Goal: Information Seeking & Learning: Learn about a topic

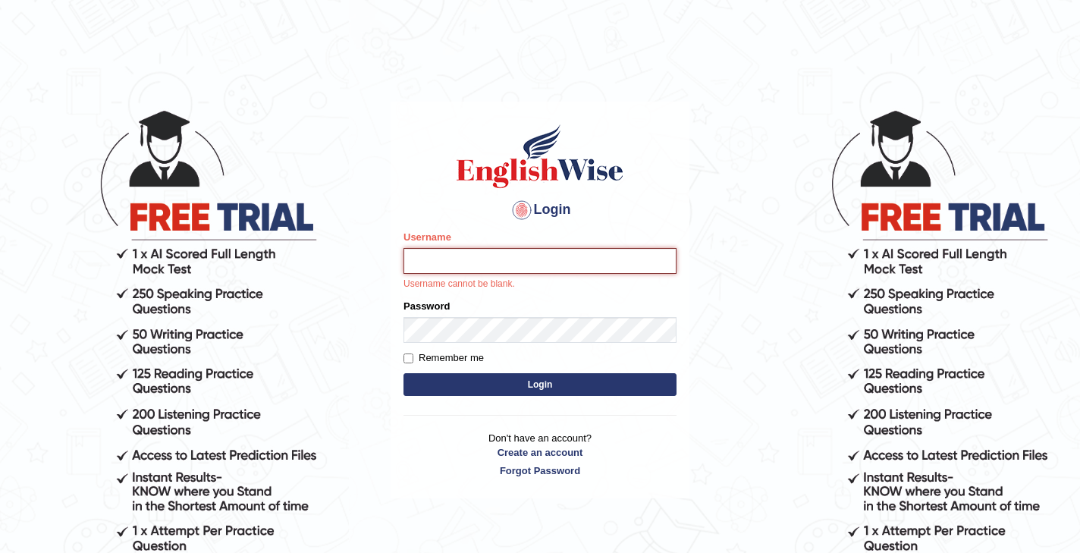
type input "kexang92"
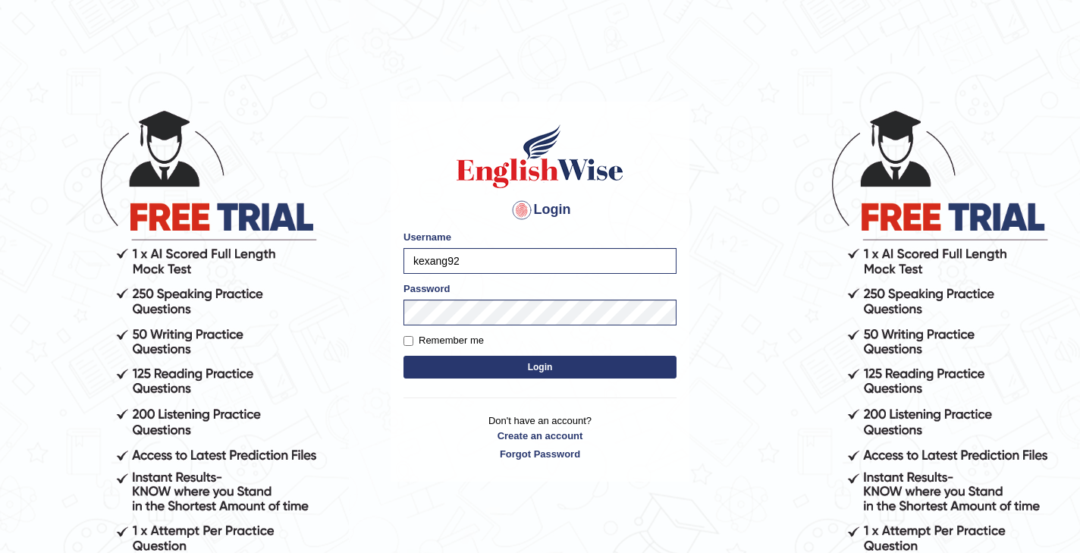
click at [542, 369] on button "Login" at bounding box center [540, 367] width 273 height 23
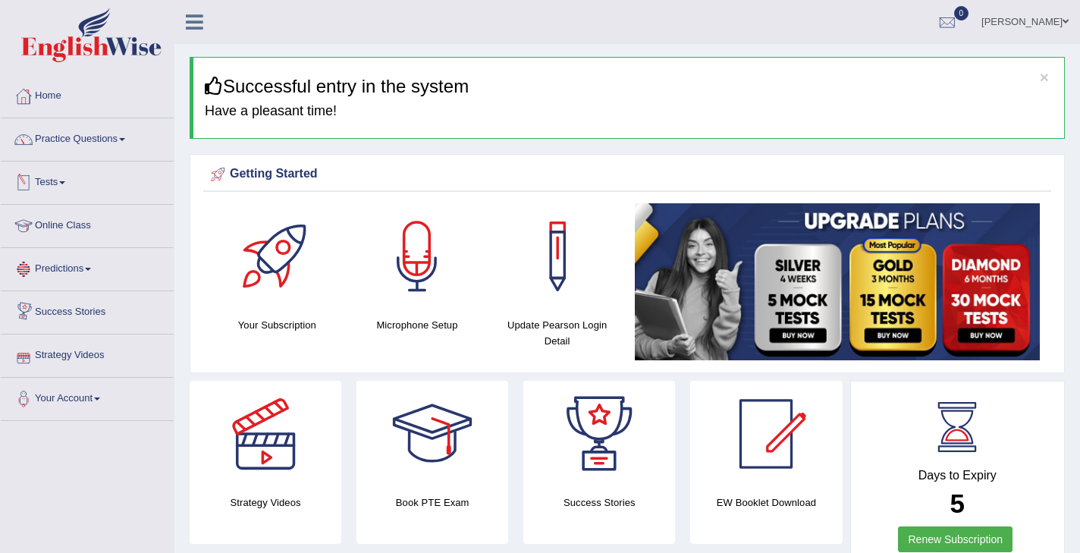
click at [63, 182] on link "Tests" at bounding box center [87, 181] width 173 height 38
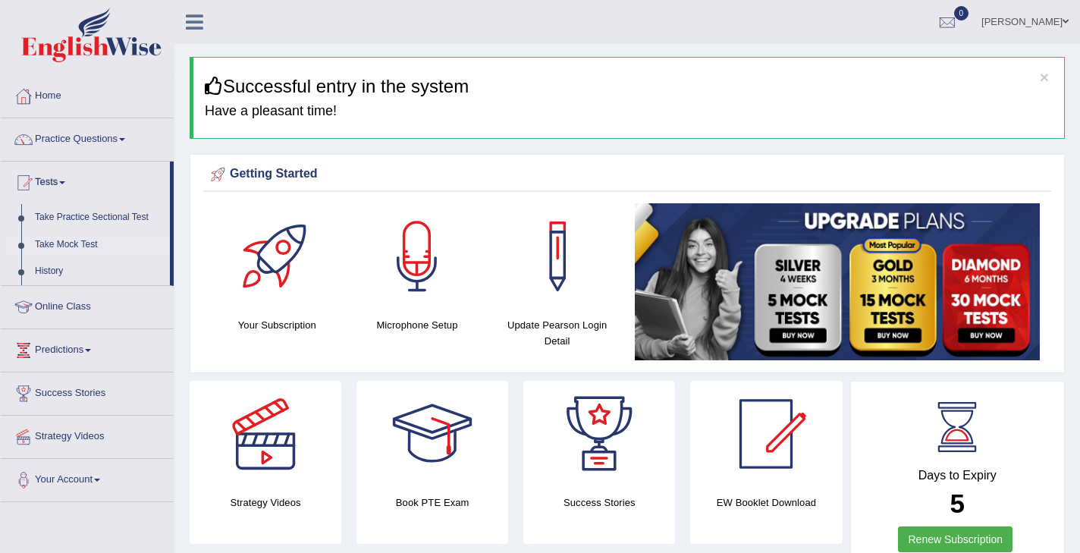
click at [84, 242] on link "Take Mock Test" at bounding box center [99, 244] width 142 height 27
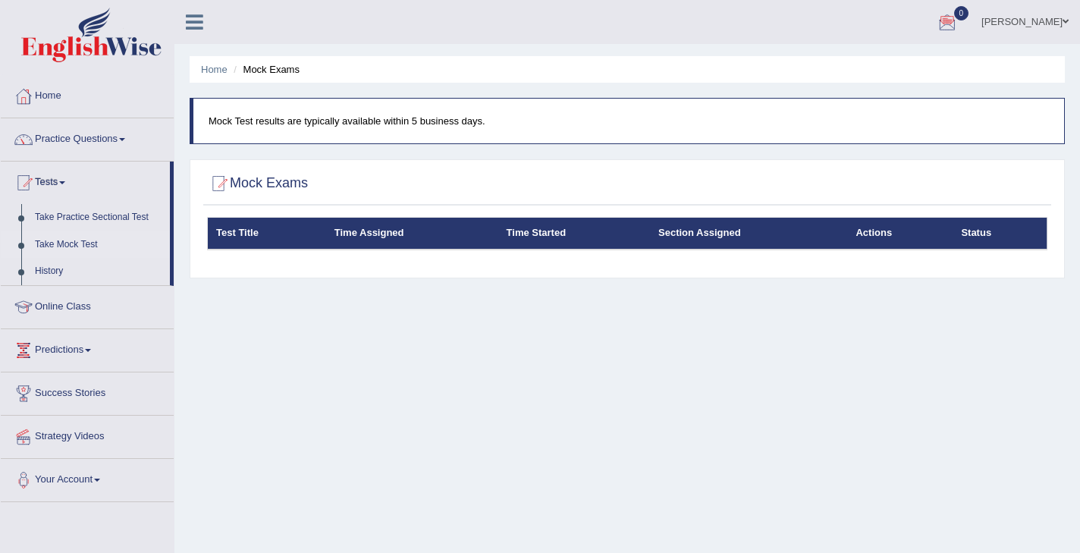
click at [234, 237] on th "Test Title" at bounding box center [267, 234] width 118 height 32
click at [216, 184] on div at bounding box center [218, 183] width 23 height 23
click at [68, 243] on link "Take Mock Test" at bounding box center [99, 244] width 142 height 27
click at [90, 351] on link "Predictions" at bounding box center [87, 348] width 173 height 38
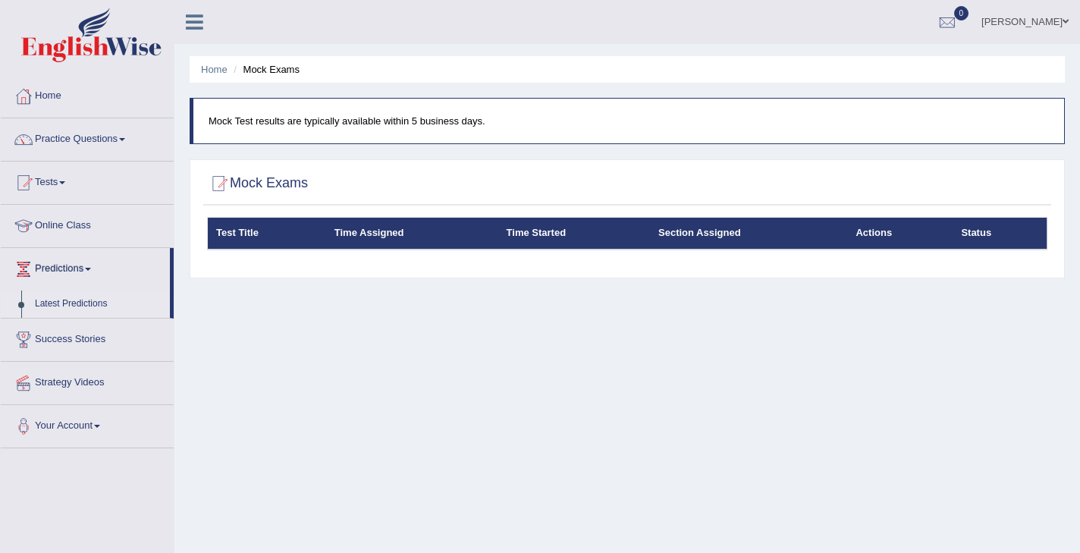
click at [64, 307] on link "Latest Predictions" at bounding box center [99, 304] width 142 height 27
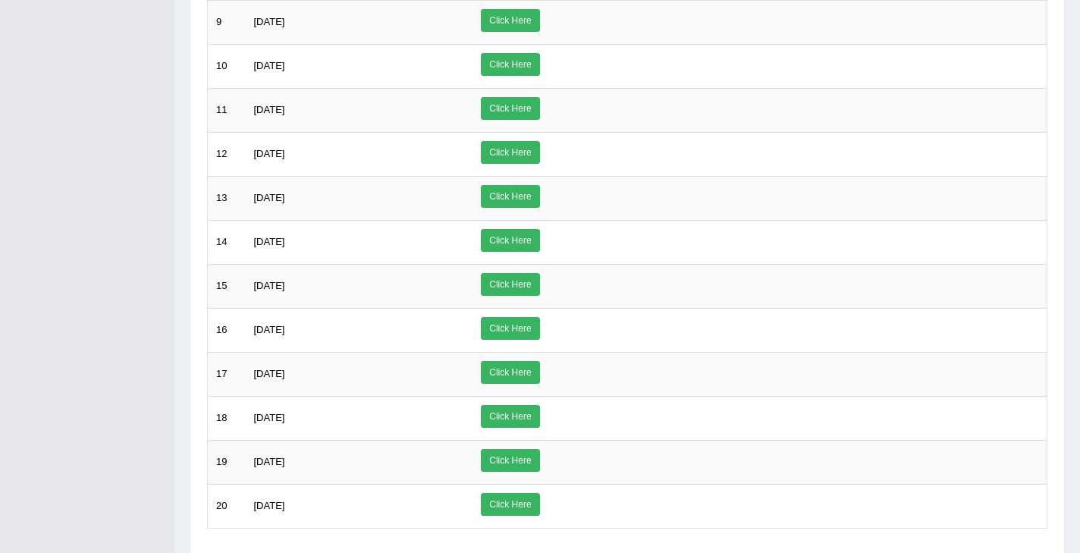
scroll to position [666, 0]
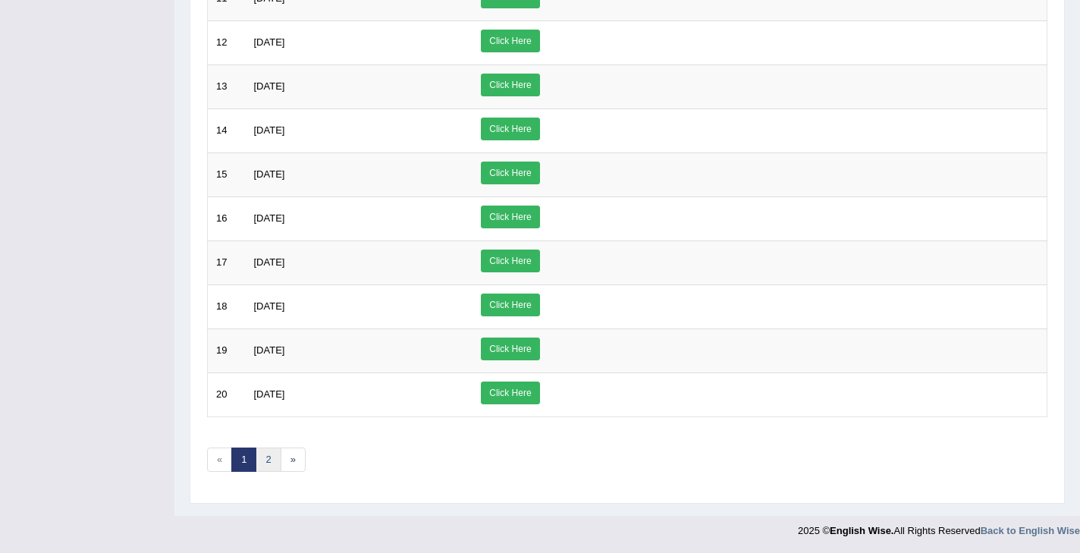
click at [274, 460] on link "2" at bounding box center [268, 460] width 25 height 25
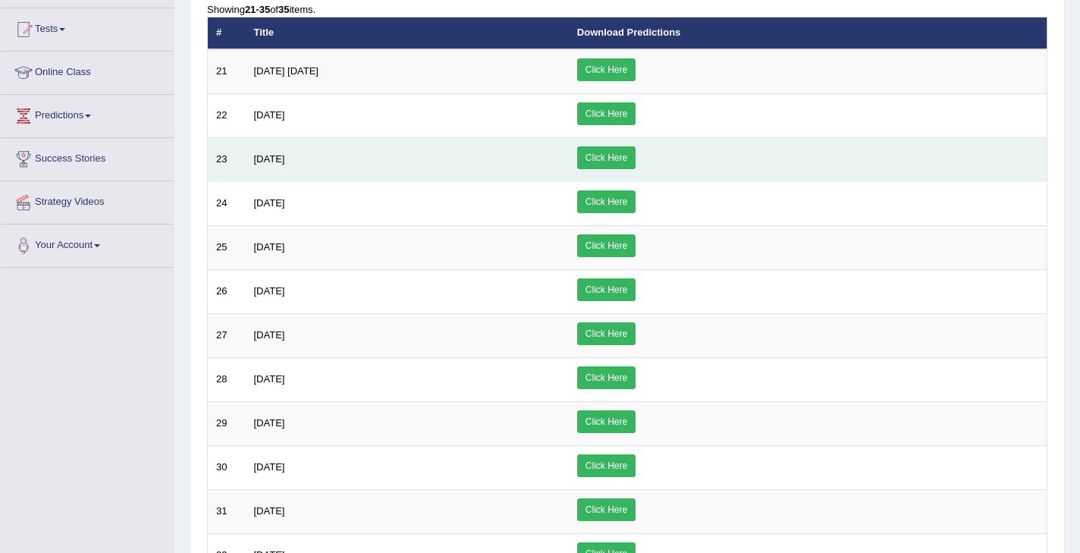
scroll to position [446, 0]
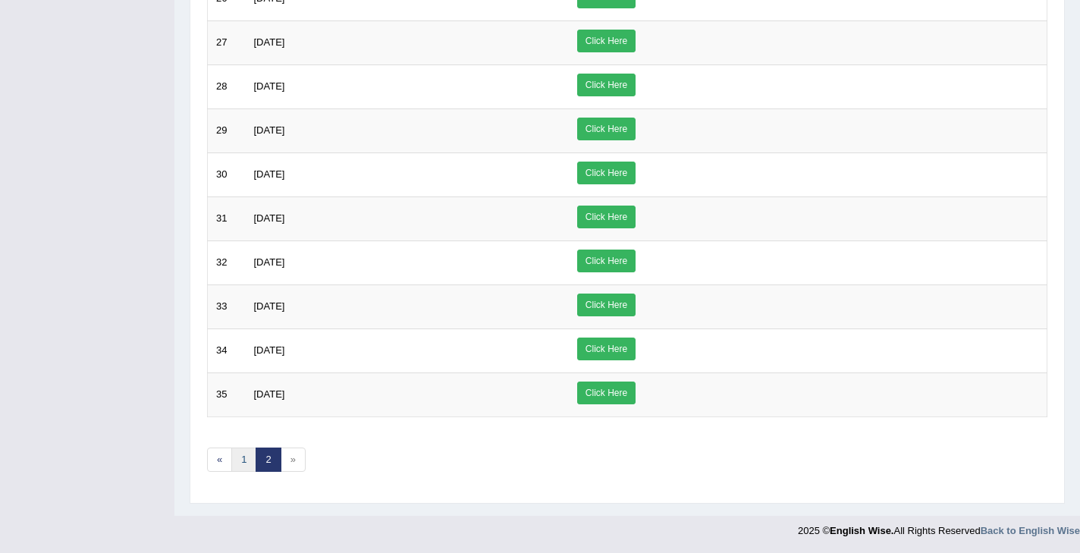
click at [247, 460] on link "1" at bounding box center [243, 460] width 25 height 25
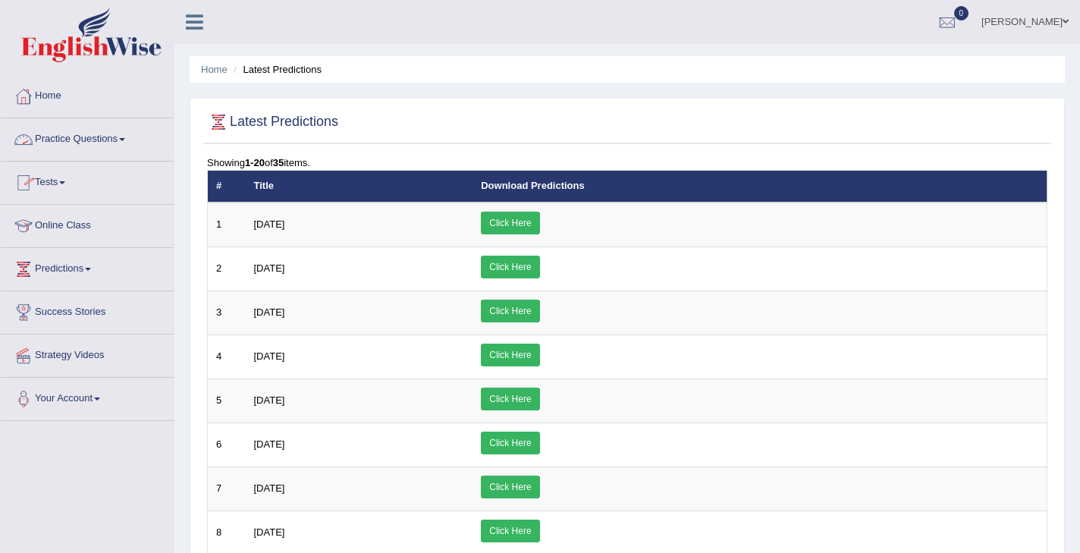
click at [118, 142] on link "Practice Questions" at bounding box center [87, 137] width 173 height 38
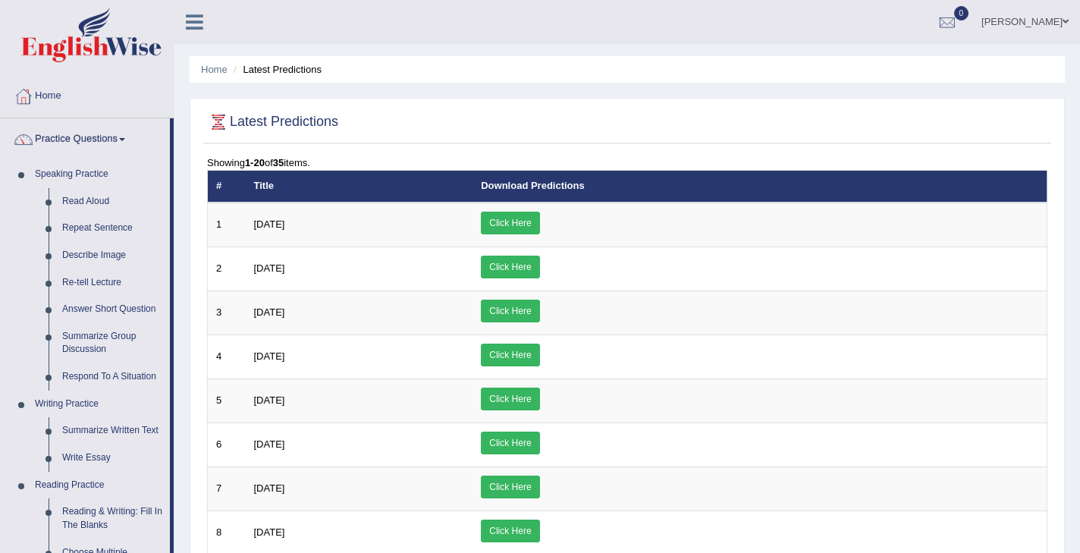
click at [79, 138] on link "Practice Questions" at bounding box center [85, 137] width 169 height 38
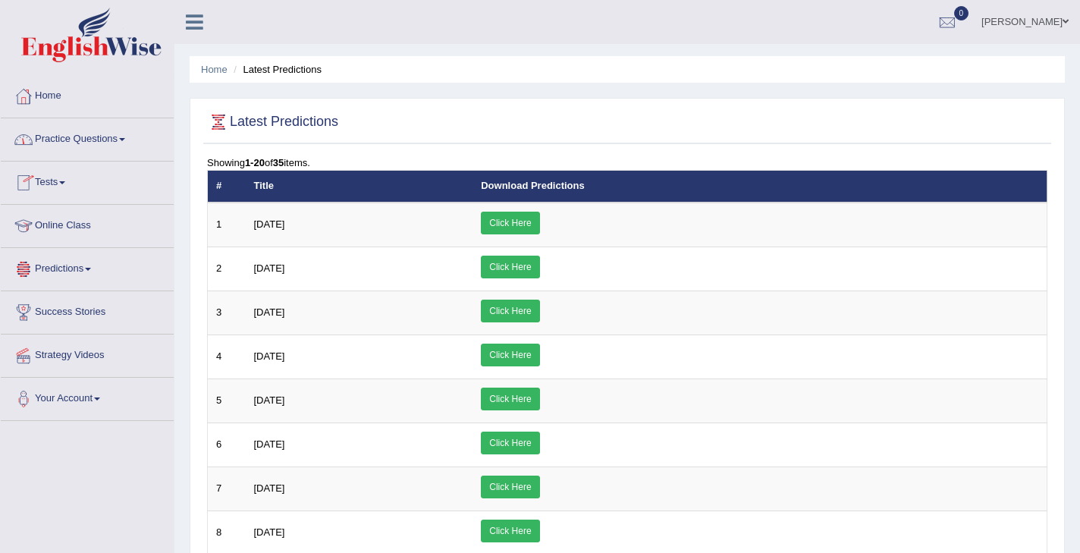
click at [91, 269] on span at bounding box center [88, 269] width 6 height 3
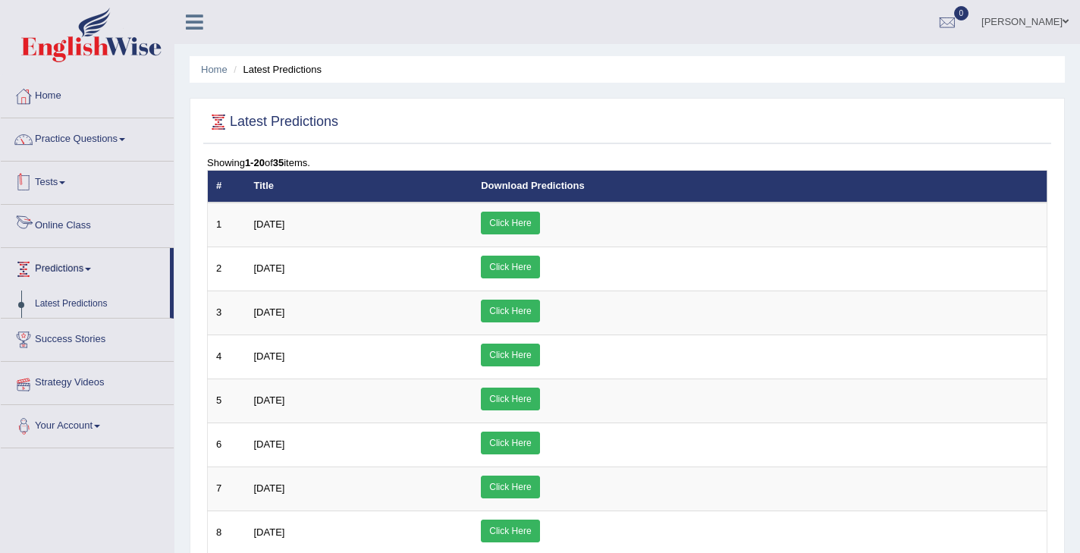
click at [63, 186] on link "Tests" at bounding box center [87, 181] width 173 height 38
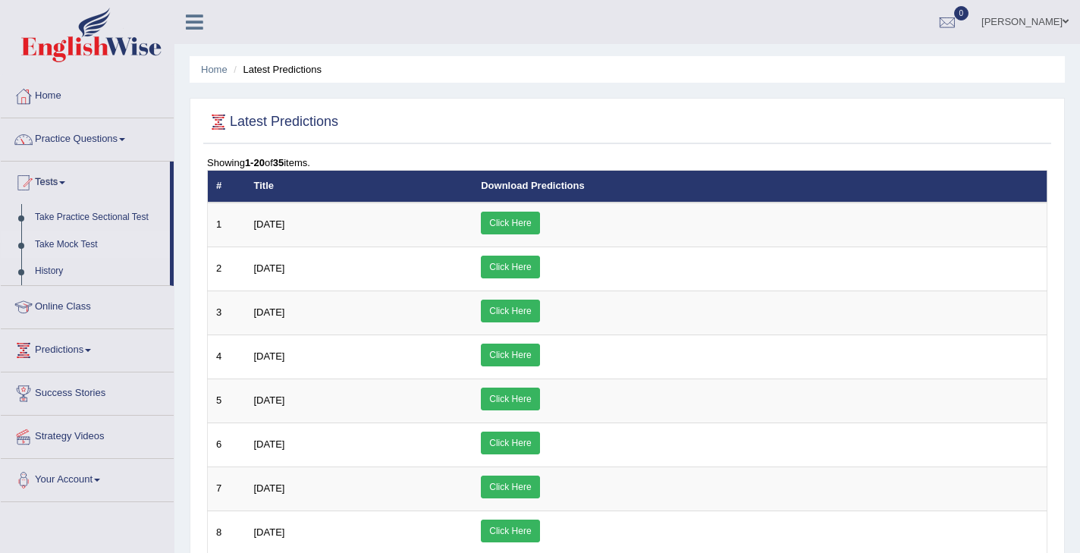
click at [53, 245] on link "Take Mock Test" at bounding box center [99, 244] width 142 height 27
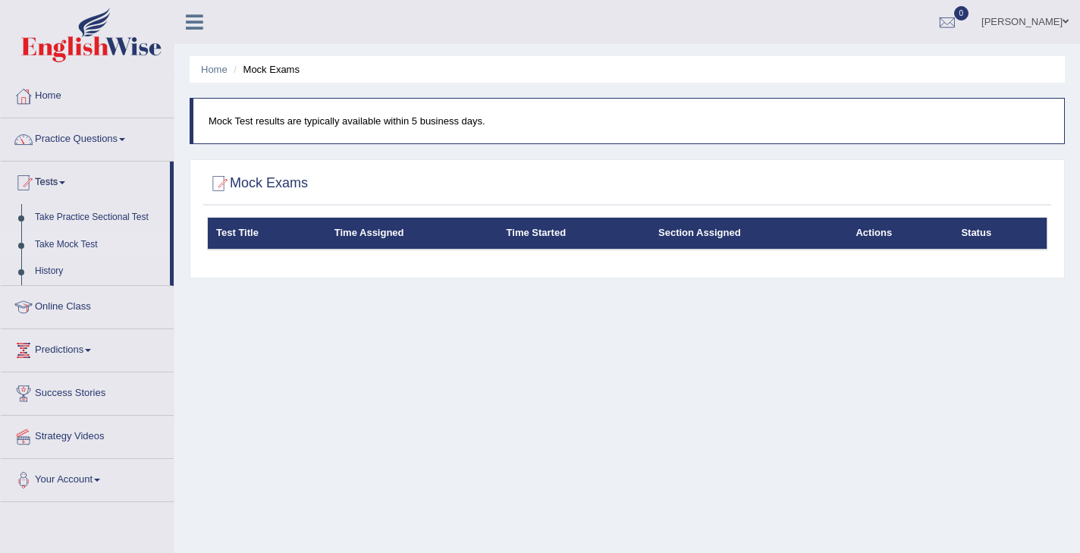
click at [240, 237] on th "Test Title" at bounding box center [267, 234] width 118 height 32
click at [981, 237] on th "Status" at bounding box center [1000, 234] width 94 height 32
click at [866, 231] on th "Actions" at bounding box center [899, 234] width 105 height 32
click at [692, 239] on th "Section Assigned" at bounding box center [748, 234] width 197 height 32
click at [526, 231] on th "Time Started" at bounding box center [574, 234] width 152 height 32
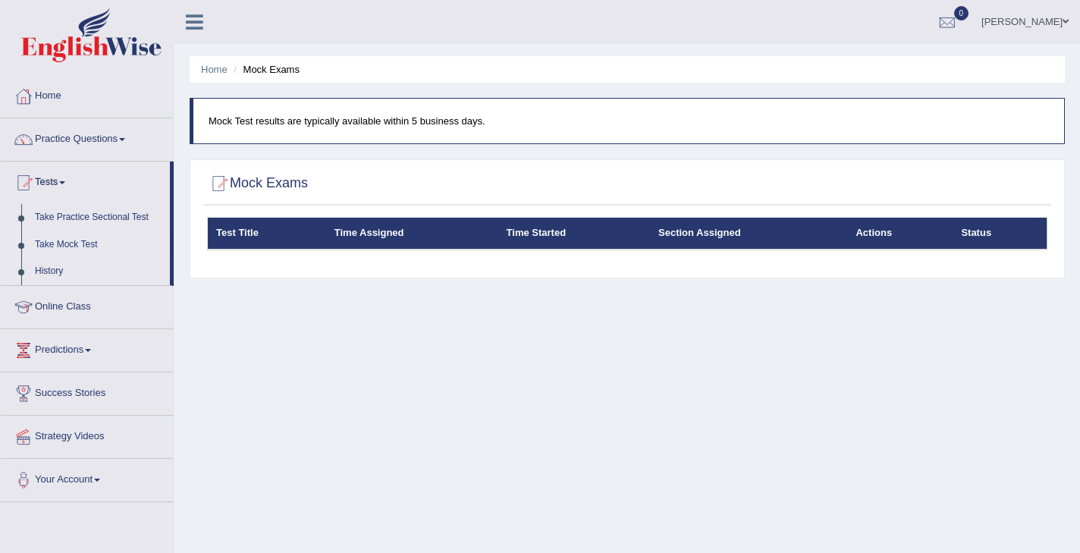
click at [365, 237] on th "Time Assigned" at bounding box center [412, 234] width 172 height 32
click at [109, 140] on link "Practice Questions" at bounding box center [87, 137] width 173 height 38
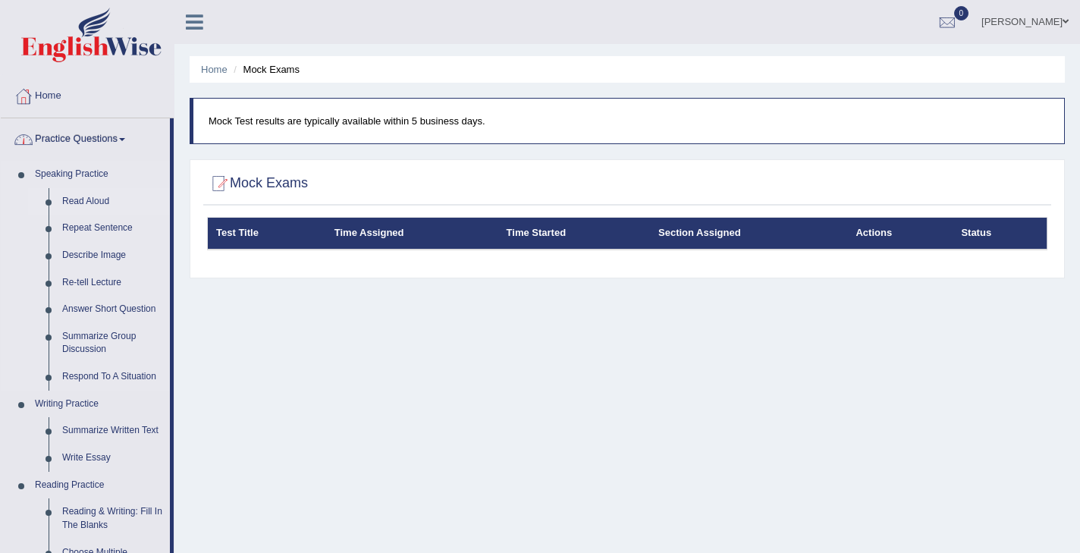
click at [96, 201] on link "Read Aloud" at bounding box center [112, 201] width 115 height 27
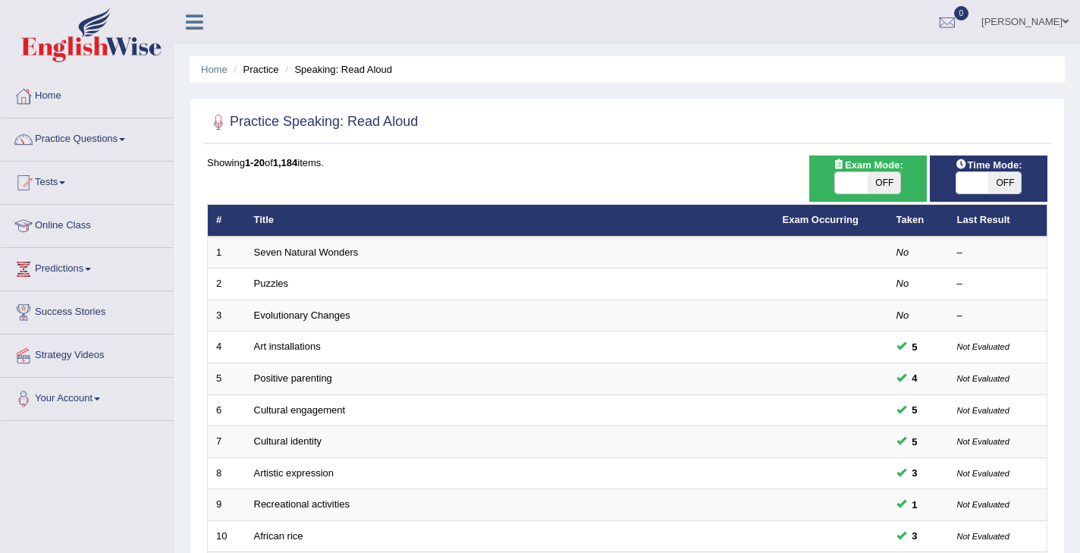
click at [893, 182] on span "OFF" at bounding box center [884, 182] width 33 height 21
checkbox input "true"
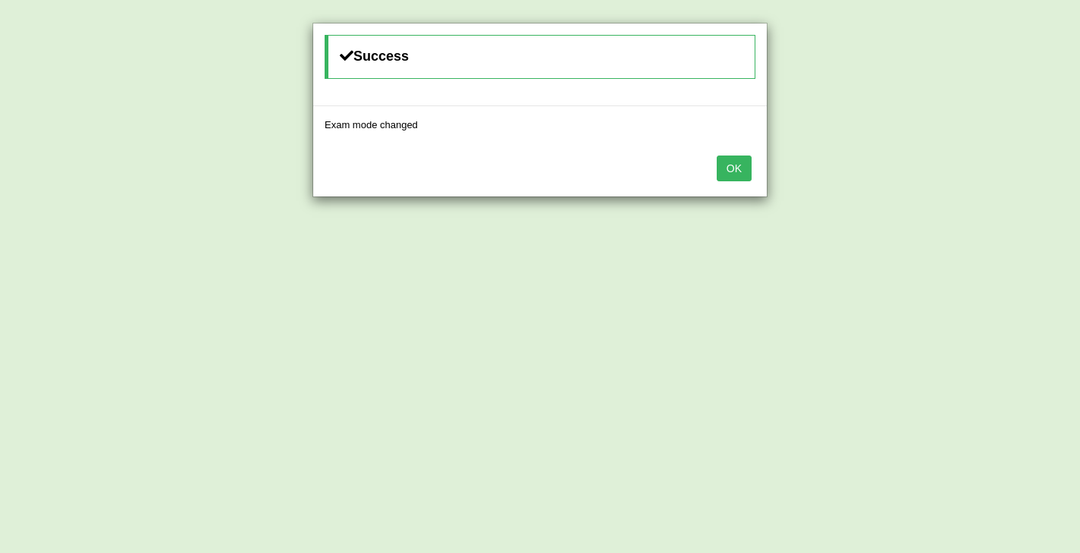
click at [743, 168] on button "OK" at bounding box center [734, 168] width 35 height 26
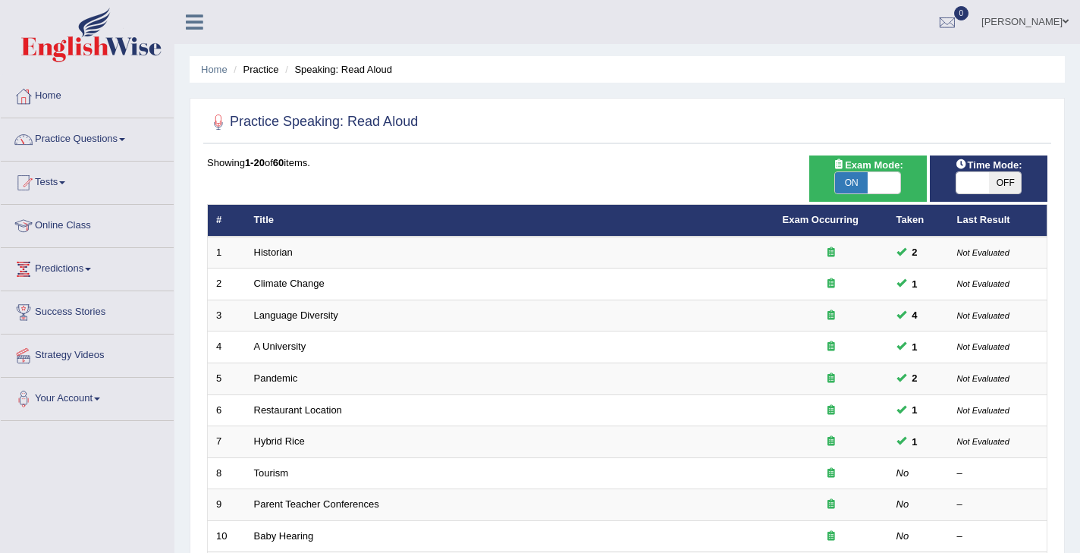
click at [995, 186] on span "OFF" at bounding box center [1004, 182] width 33 height 21
checkbox input "true"
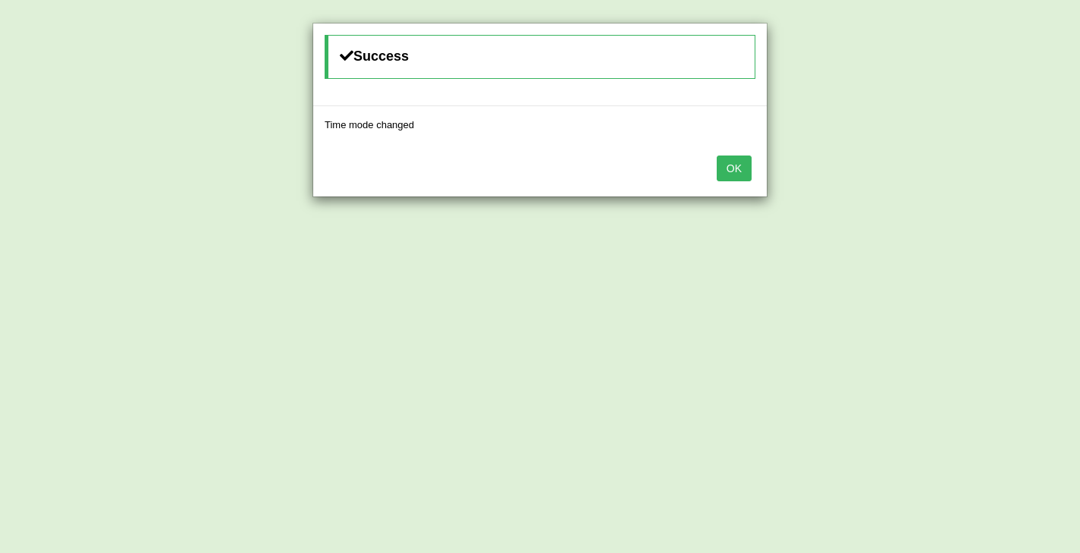
click at [741, 174] on button "OK" at bounding box center [734, 168] width 35 height 26
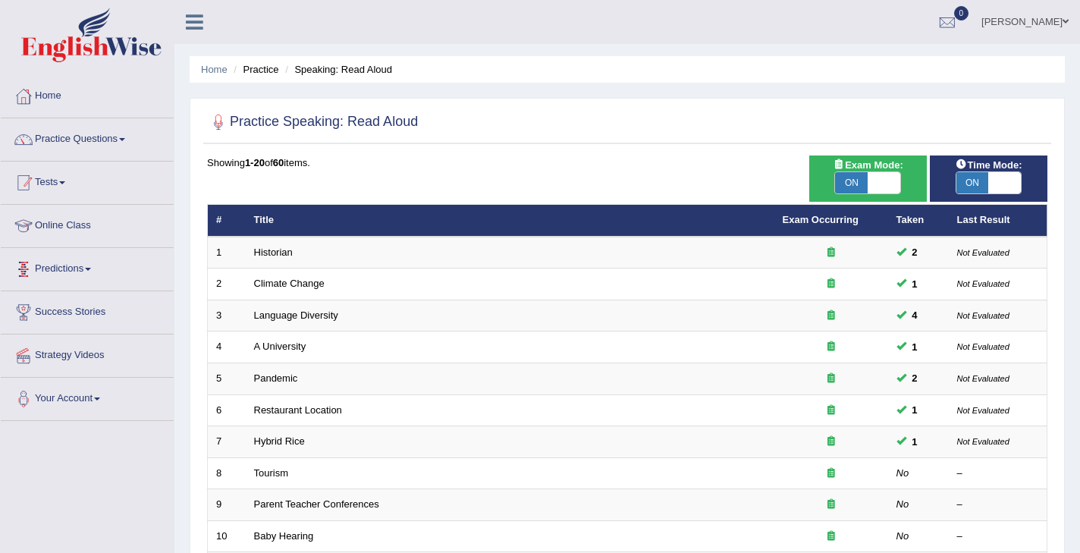
click at [81, 190] on link "Tests" at bounding box center [87, 181] width 173 height 38
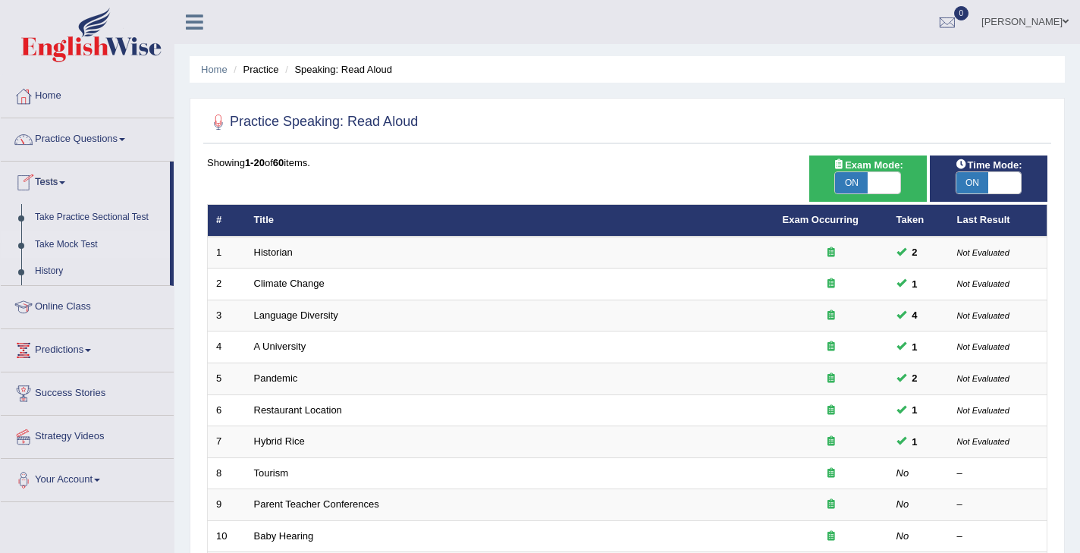
click at [73, 244] on link "Take Mock Test" at bounding box center [99, 244] width 142 height 27
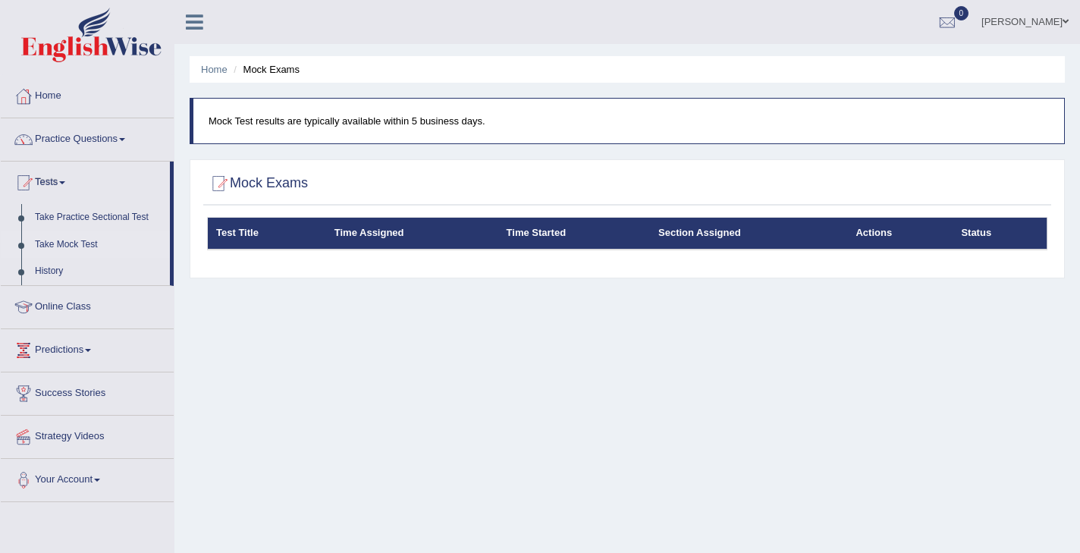
click at [716, 240] on th "Section Assigned" at bounding box center [748, 234] width 197 height 32
click at [886, 238] on th "Actions" at bounding box center [899, 234] width 105 height 32
click at [984, 234] on th "Status" at bounding box center [1000, 234] width 94 height 32
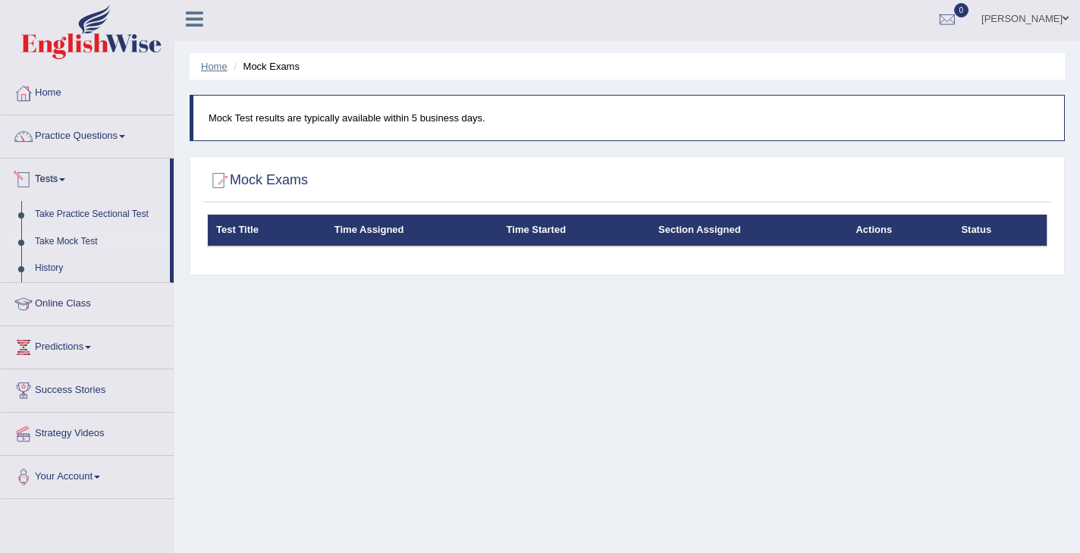
click at [210, 67] on link "Home" at bounding box center [214, 66] width 27 height 11
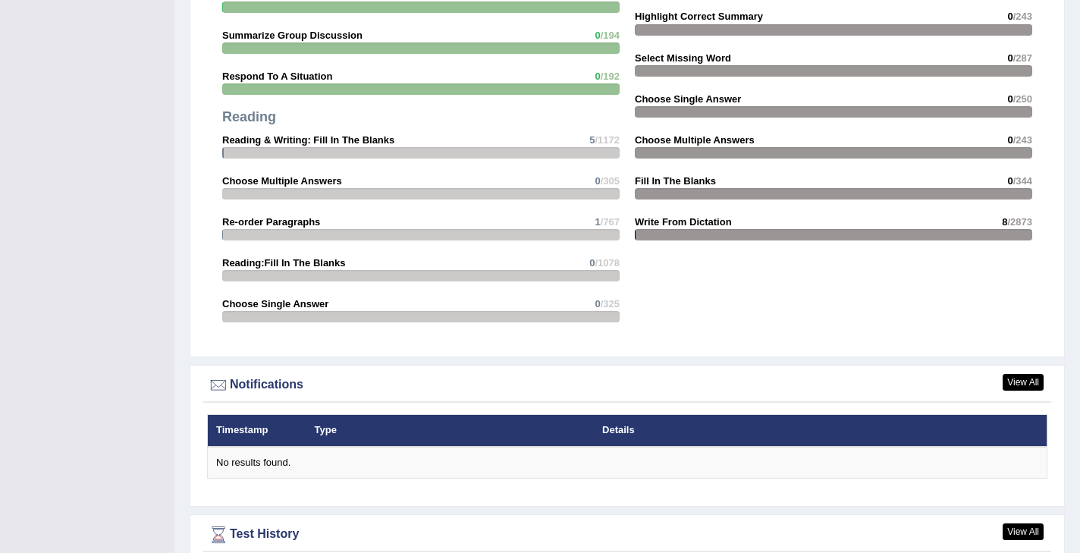
scroll to position [1605, 0]
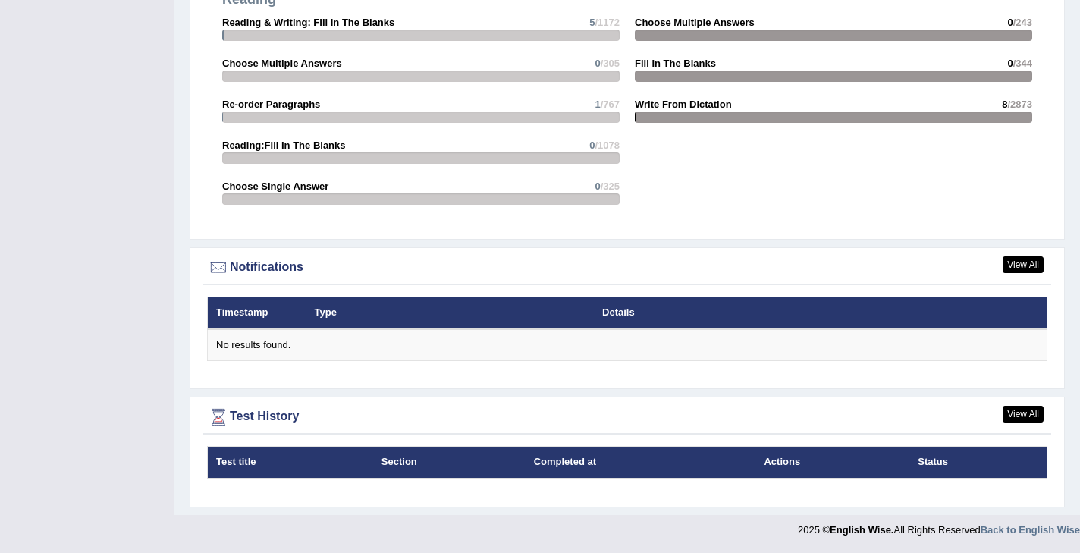
click at [242, 467] on th "Test title" at bounding box center [290, 463] width 165 height 32
click at [250, 419] on div "Test History" at bounding box center [627, 417] width 840 height 23
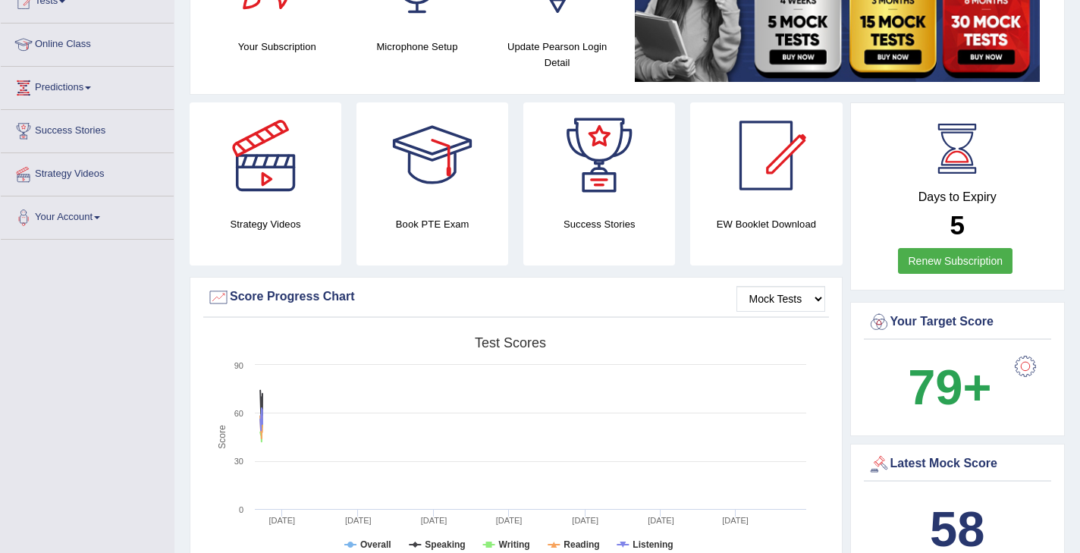
scroll to position [185, 0]
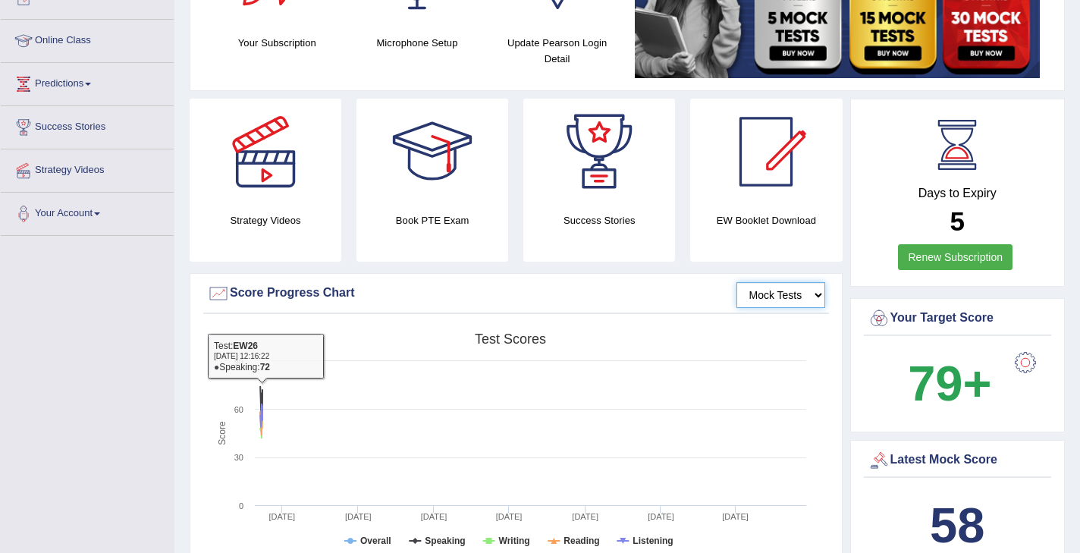
click at [790, 294] on select "Mock Tests" at bounding box center [781, 295] width 89 height 26
click at [737, 282] on select "Mock Tests" at bounding box center [781, 295] width 89 height 26
click at [818, 294] on select "Mock Tests" at bounding box center [781, 295] width 89 height 26
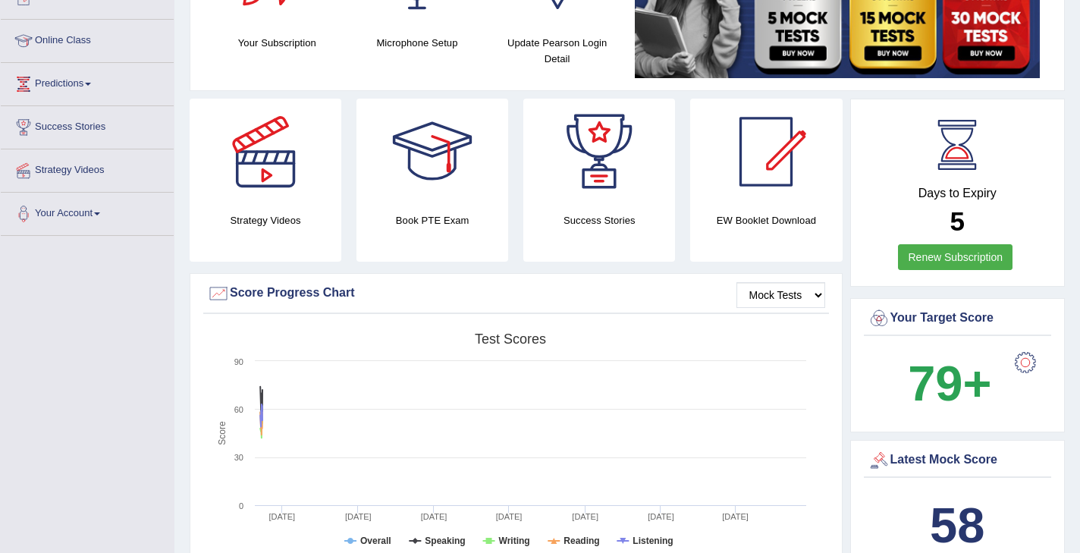
click at [959, 320] on div "Your Target Score" at bounding box center [958, 318] width 181 height 23
click at [1026, 363] on div at bounding box center [1025, 362] width 30 height 30
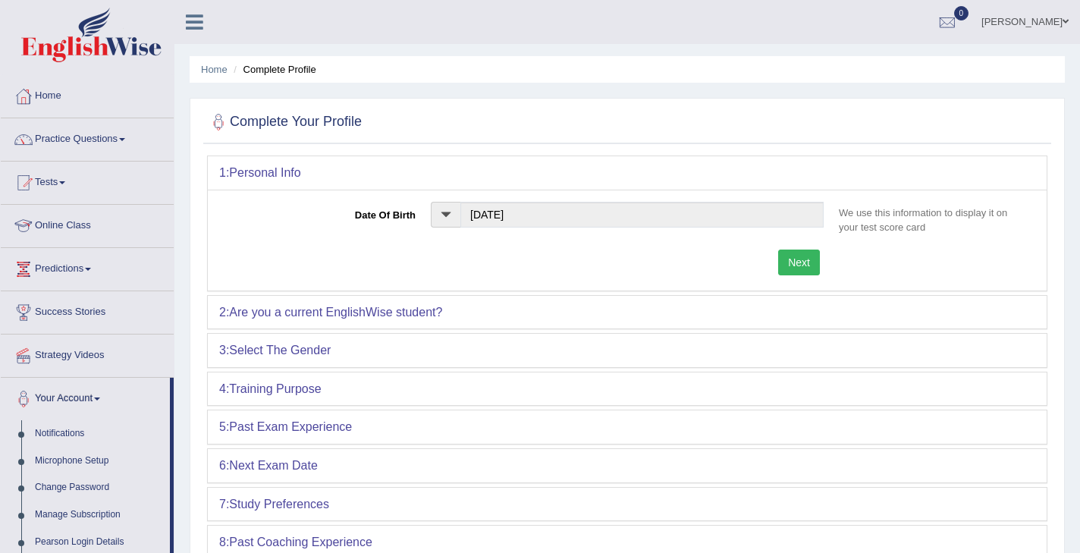
click at [78, 227] on link "Online Class" at bounding box center [87, 224] width 173 height 38
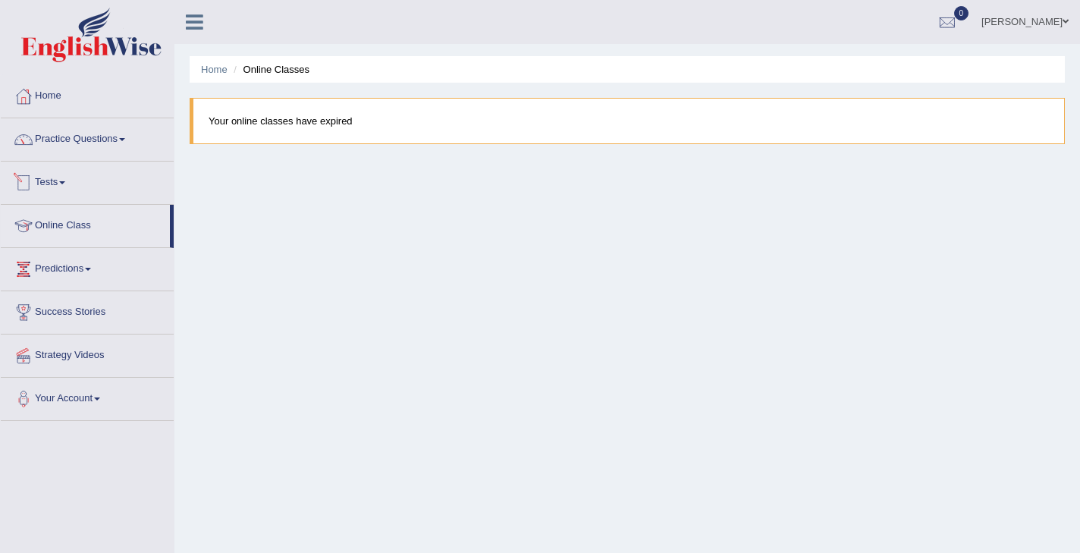
click at [48, 182] on link "Tests" at bounding box center [87, 181] width 173 height 38
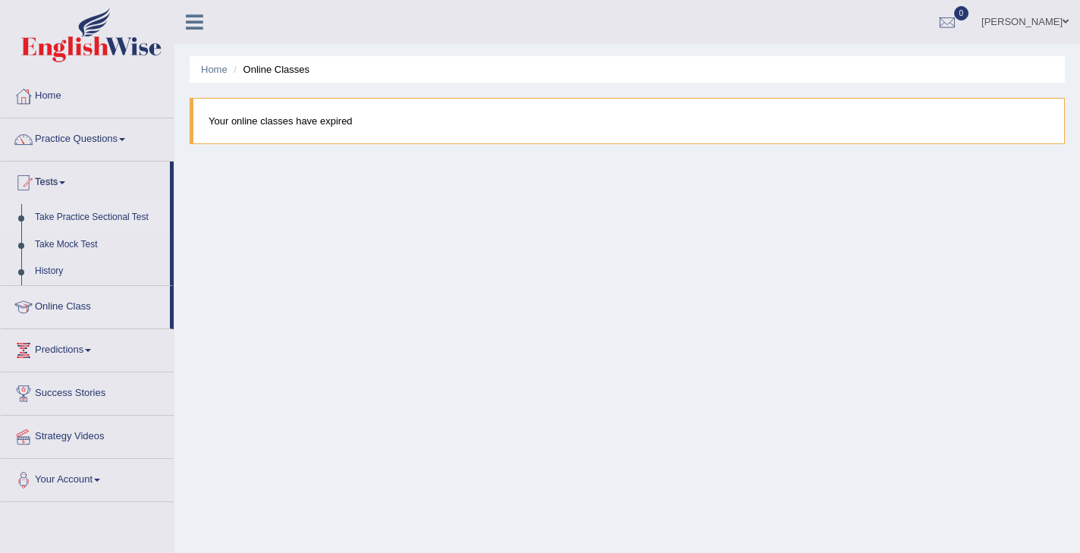
click at [86, 218] on link "Take Practice Sectional Test" at bounding box center [99, 217] width 142 height 27
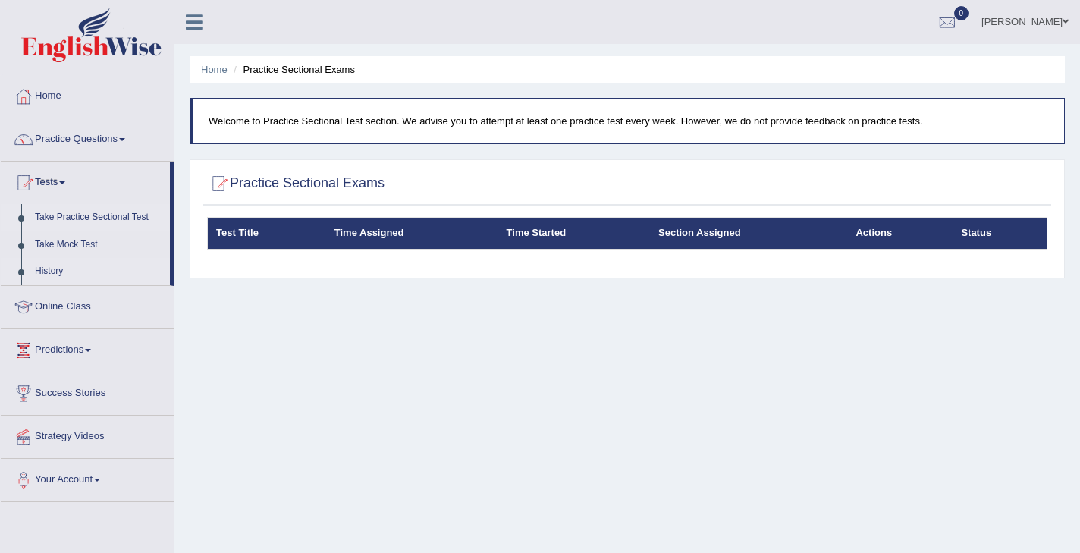
click at [60, 276] on link "History" at bounding box center [99, 271] width 142 height 27
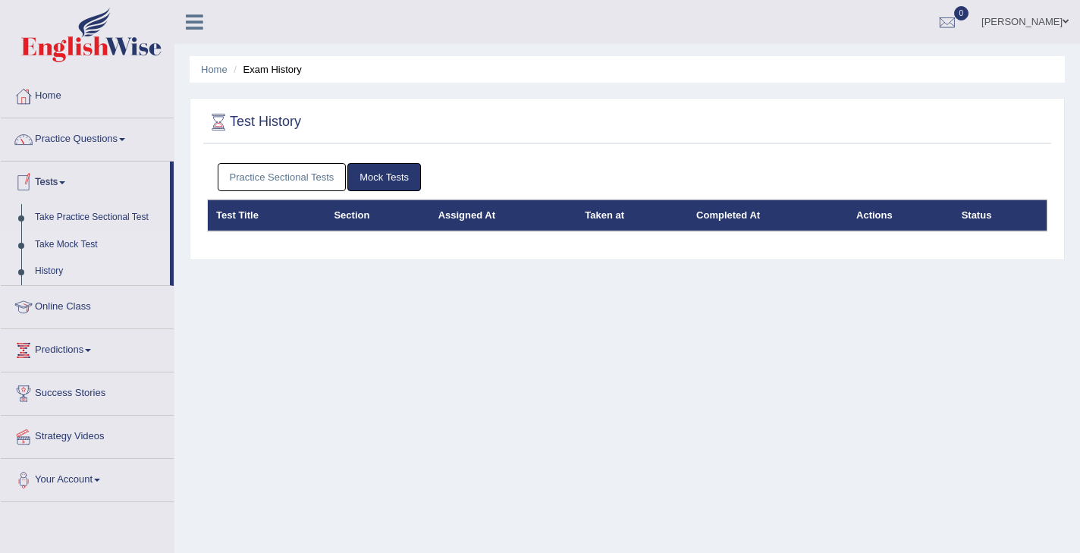
click at [69, 247] on link "Take Mock Test" at bounding box center [99, 244] width 142 height 27
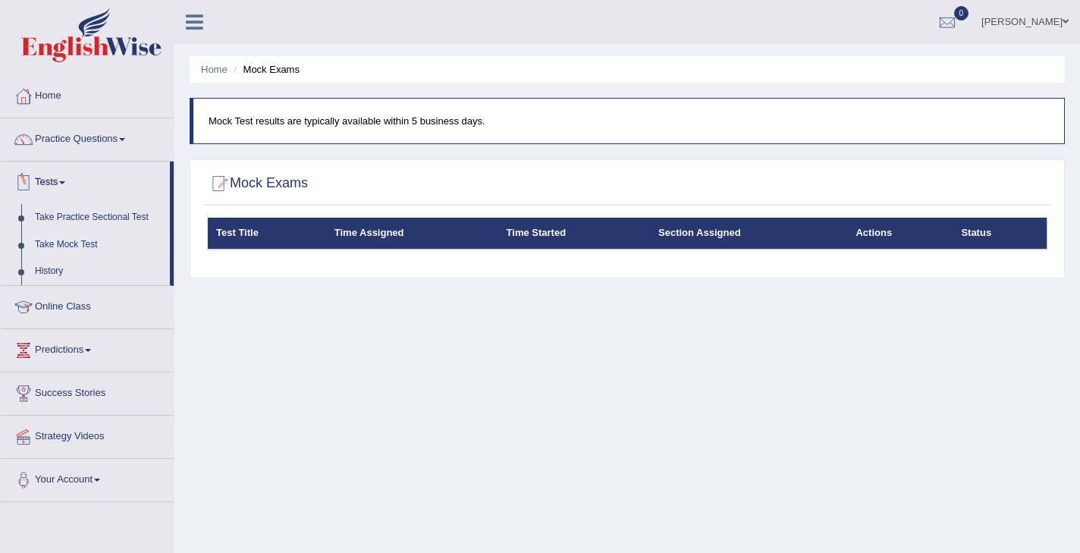
click at [62, 184] on link "Tests" at bounding box center [85, 181] width 169 height 38
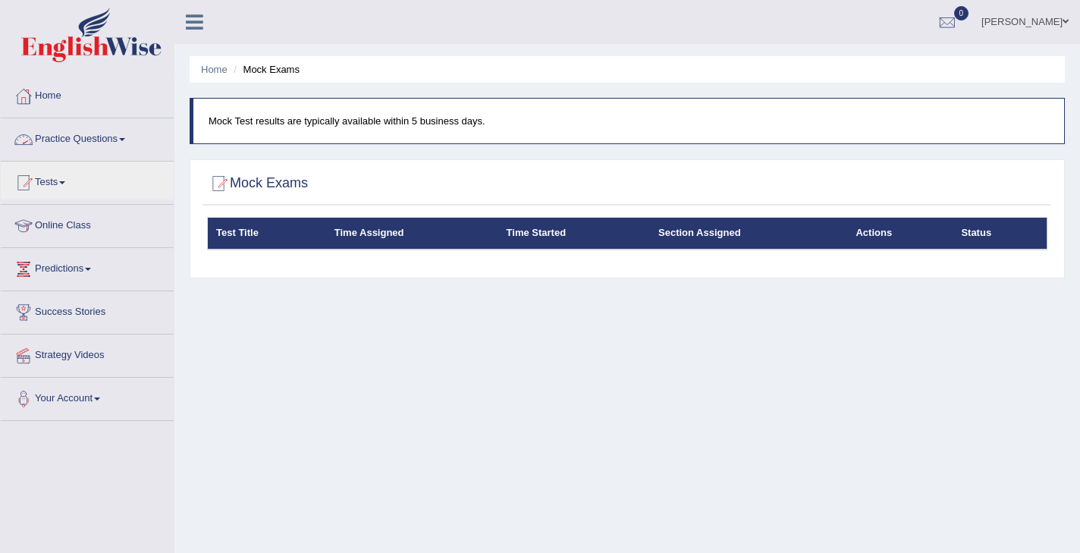
click at [96, 134] on link "Practice Questions" at bounding box center [87, 137] width 173 height 38
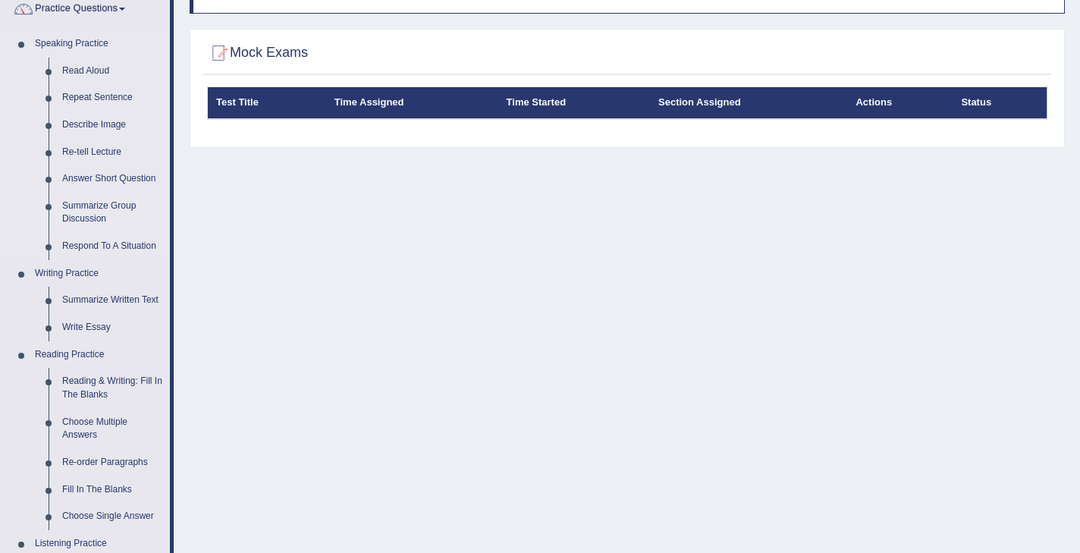
scroll to position [137, 0]
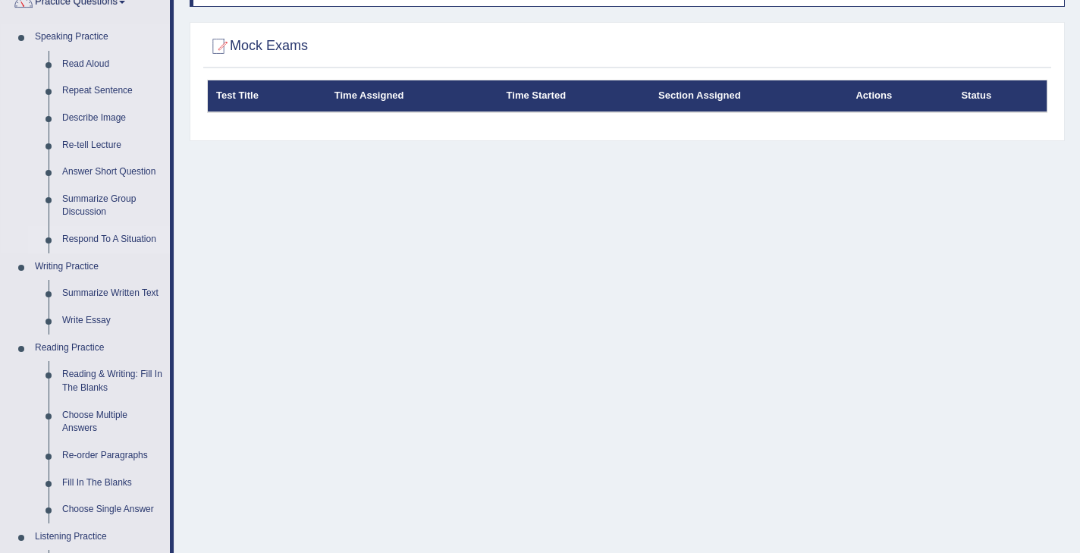
click at [104, 239] on link "Respond To A Situation" at bounding box center [112, 239] width 115 height 27
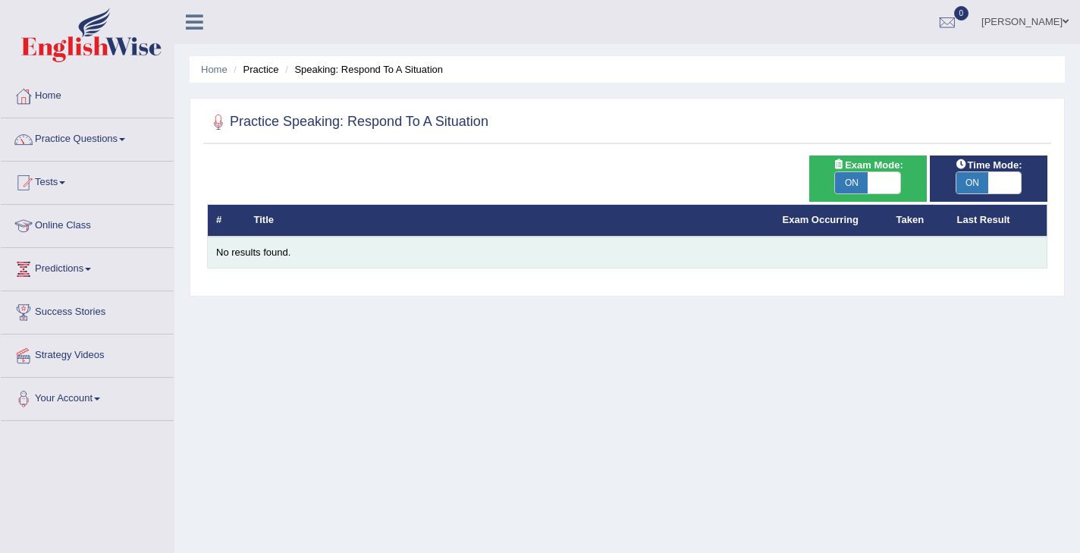
click at [252, 257] on div "No results found." at bounding box center [627, 253] width 822 height 14
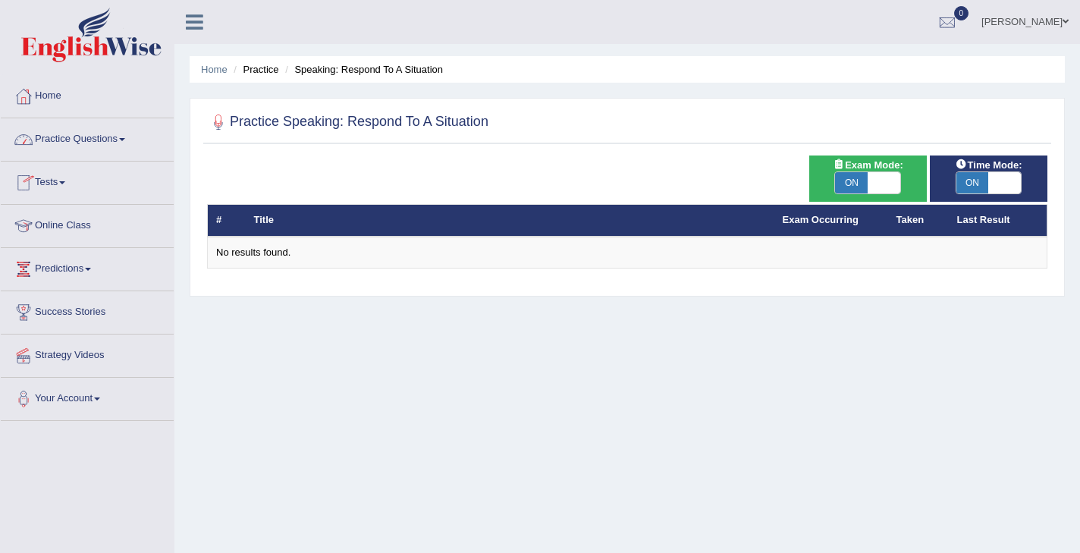
click at [65, 182] on span at bounding box center [62, 182] width 6 height 3
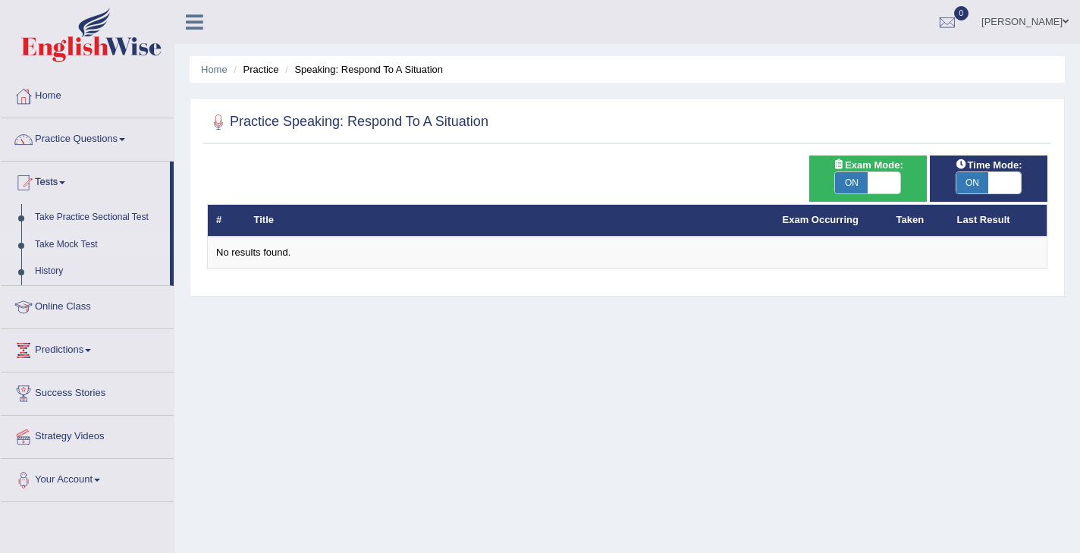
click at [69, 248] on link "Take Mock Test" at bounding box center [99, 244] width 142 height 27
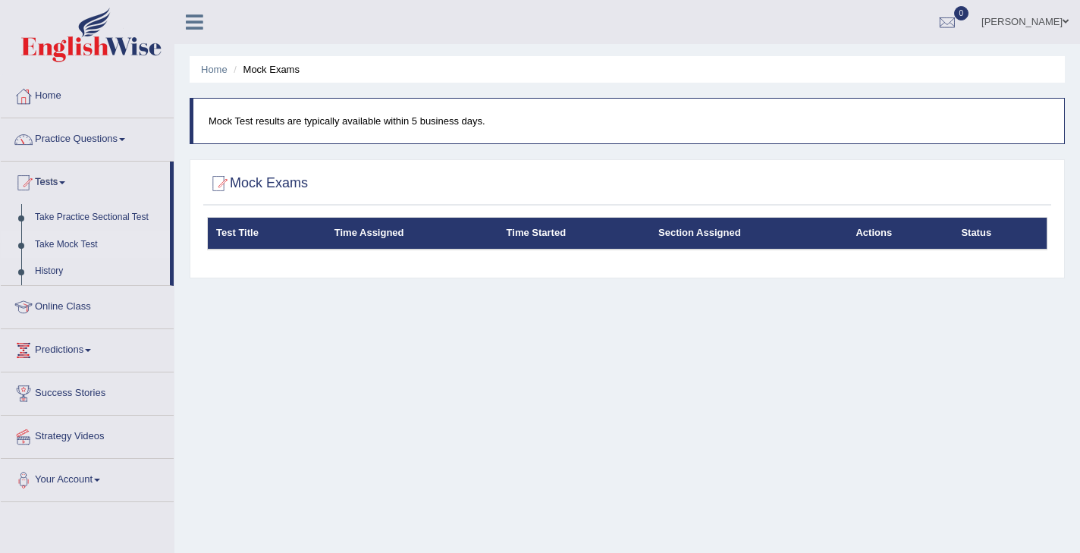
click at [199, 22] on icon at bounding box center [194, 22] width 17 height 20
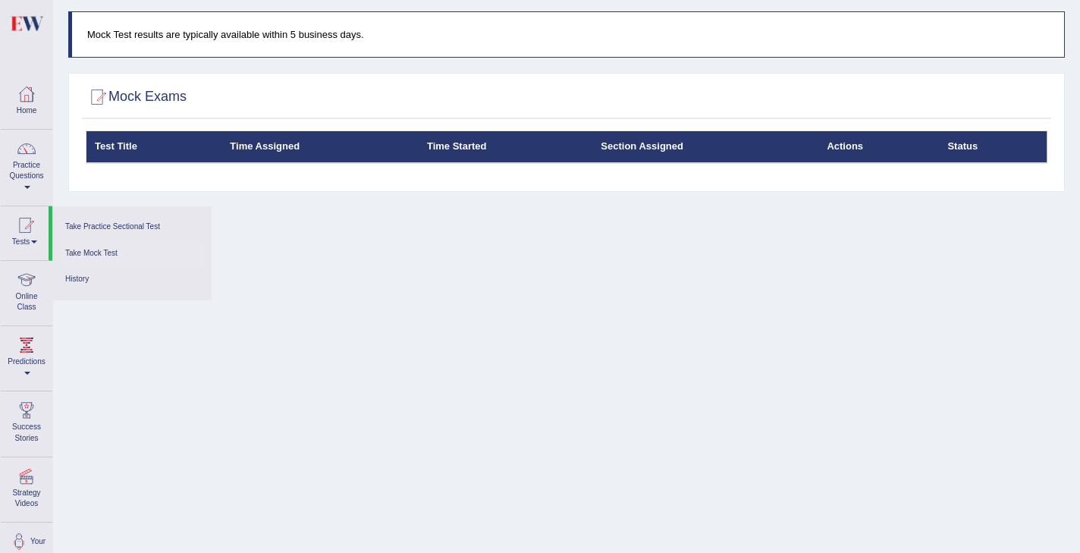
scroll to position [78, 0]
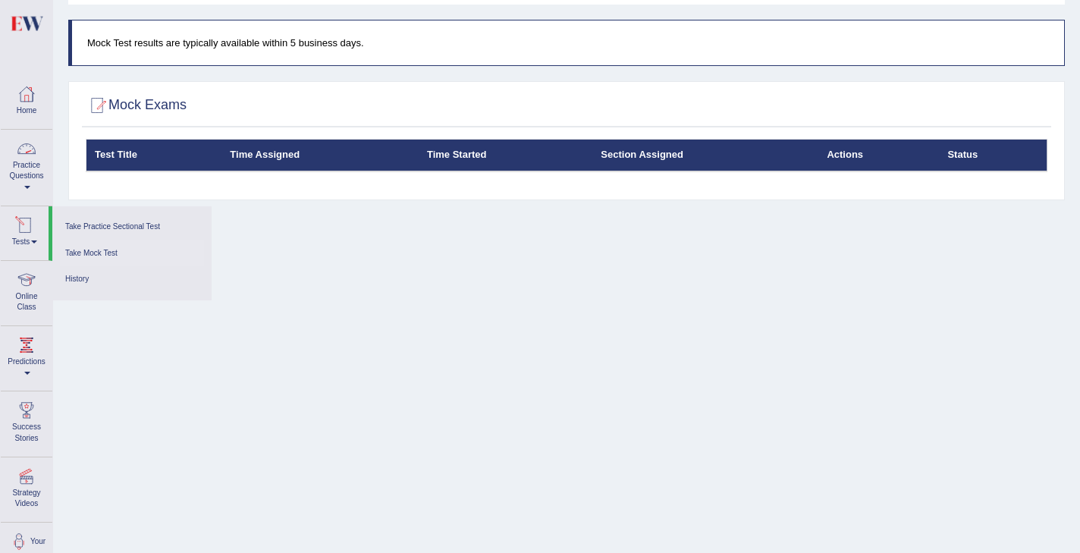
click at [31, 174] on link "Practice Questions" at bounding box center [27, 165] width 52 height 71
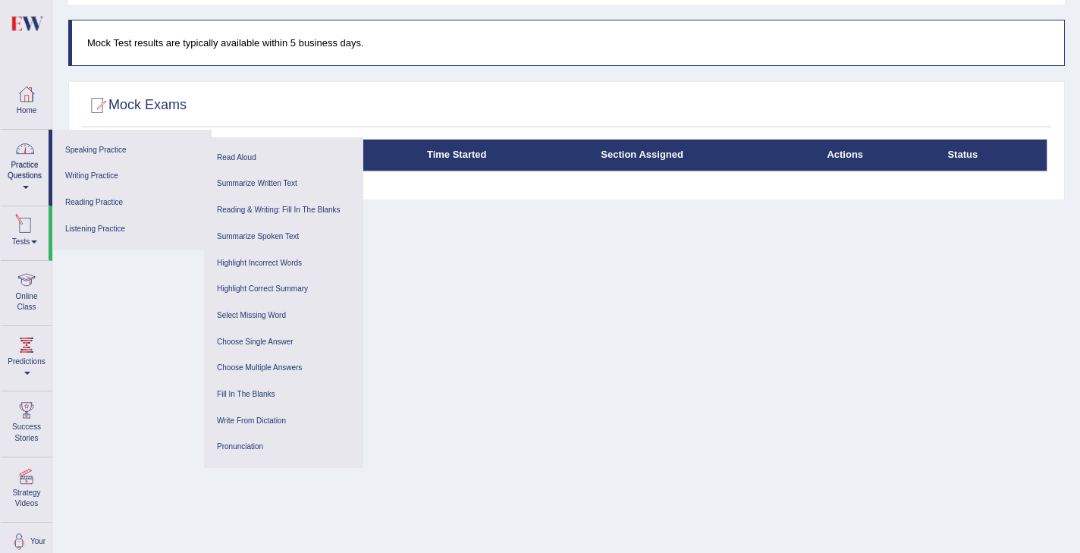
click at [34, 245] on link "Tests" at bounding box center [25, 230] width 48 height 49
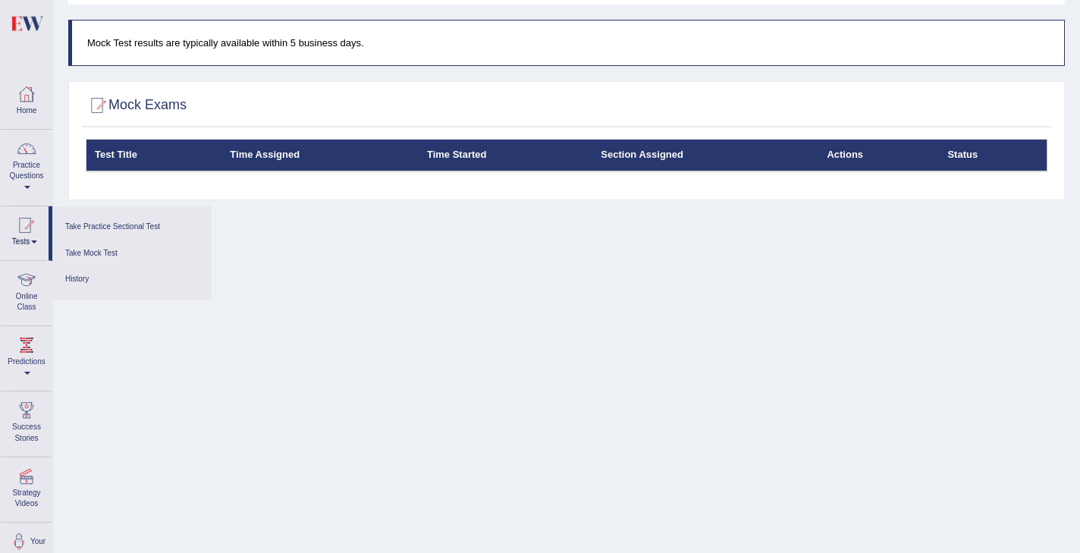
click at [82, 249] on link "Take Mock Test" at bounding box center [132, 253] width 144 height 27
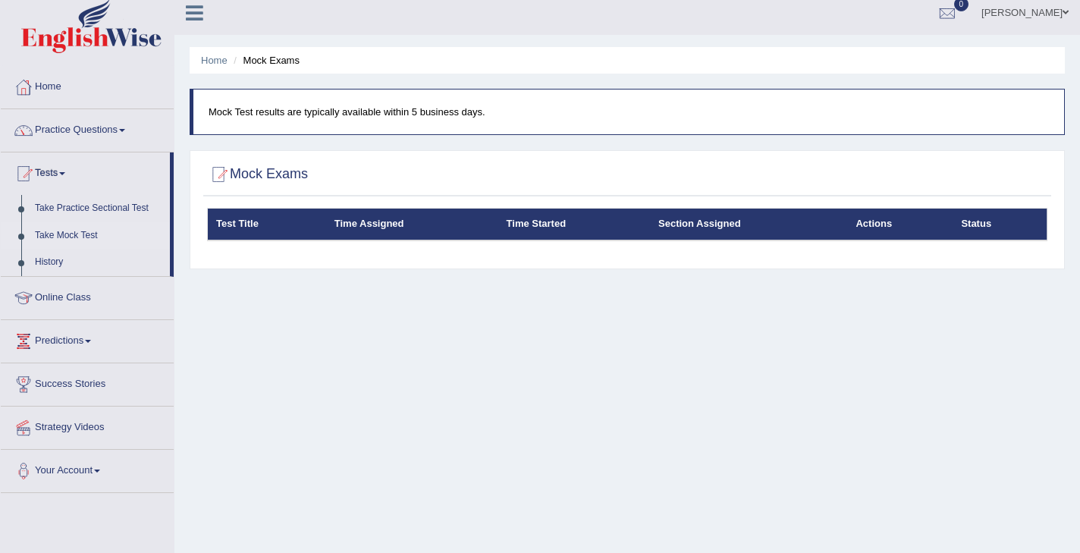
scroll to position [11, 0]
